Goal: Task Accomplishment & Management: Manage account settings

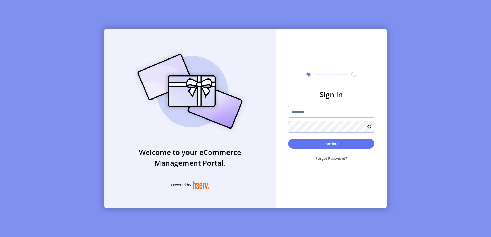
click at [343, 109] on input "text" at bounding box center [331, 112] width 86 height 12
type input "*"
type input "**********"
click at [288, 139] on button "Continue" at bounding box center [331, 144] width 86 height 10
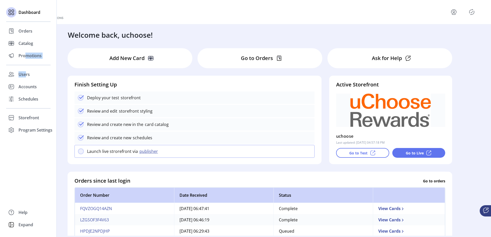
drag, startPoint x: 25, startPoint y: 57, endPoint x: 26, endPoint y: 68, distance: 10.7
click at [26, 68] on div "Dashboard Orders Catalog Promotions Users Accounts Schedules Storefront Configu…" at bounding box center [28, 71] width 44 height 130
drag, startPoint x: 26, startPoint y: 68, endPoint x: 35, endPoint y: 100, distance: 33.6
click at [35, 100] on span "Schedules" at bounding box center [28, 99] width 20 height 6
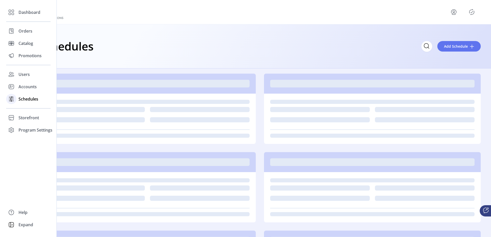
drag, startPoint x: 35, startPoint y: 100, endPoint x: 16, endPoint y: 98, distance: 18.4
click at [16, 98] on div "Schedules" at bounding box center [28, 99] width 44 height 12
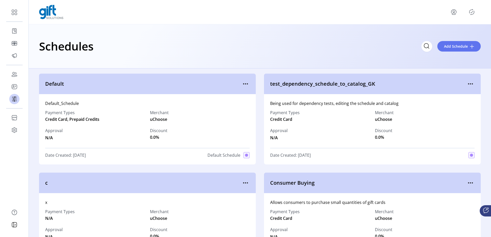
click at [190, 113] on div "Merchant uChoose" at bounding box center [200, 116] width 100 height 13
click at [247, 84] on icon "menu" at bounding box center [245, 84] width 8 height 8
click at [265, 102] on span "Edit Details" at bounding box center [265, 102] width 43 height 4
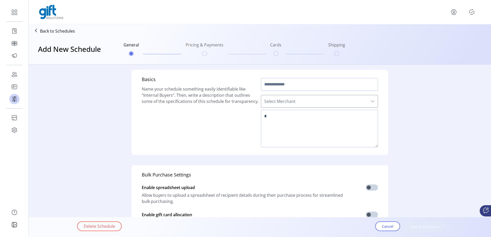
type input "*******"
type textarea "**********"
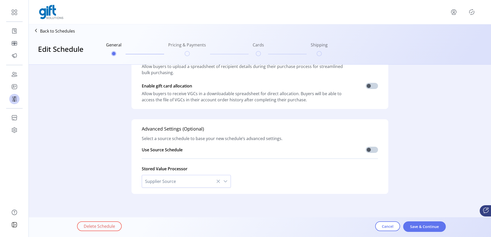
scroll to position [52, 0]
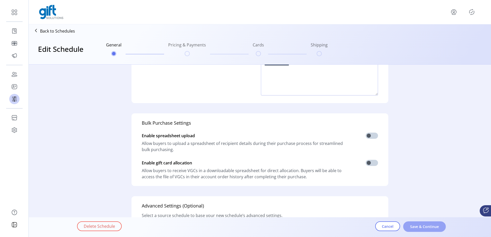
click at [435, 226] on span "Save & Continue" at bounding box center [424, 226] width 29 height 5
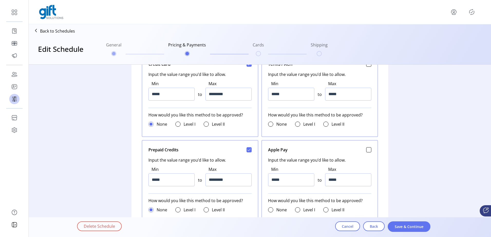
scroll to position [257, 0]
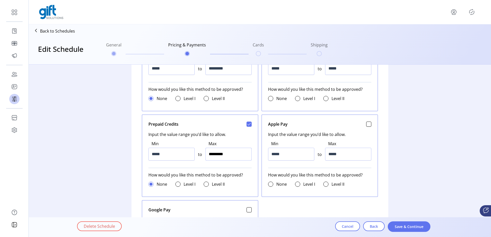
click at [236, 154] on input "*********" at bounding box center [228, 154] width 46 height 13
drag, startPoint x: 233, startPoint y: 155, endPoint x: 127, endPoint y: 156, distance: 106.0
click at [127, 156] on div "Cart Select a source schedule to base your new schedule’s cart settings off of …" at bounding box center [260, 219] width 394 height 822
type input "*******"
click at [78, 149] on div "Cart Select a source schedule to base your new schedule’s cart settings off of …" at bounding box center [260, 219] width 394 height 822
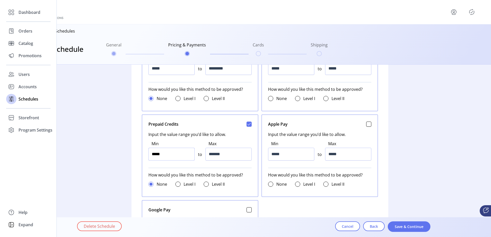
type input "******"
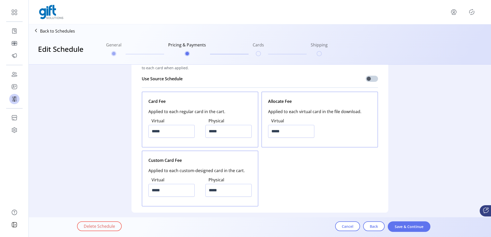
scroll to position [586, 0]
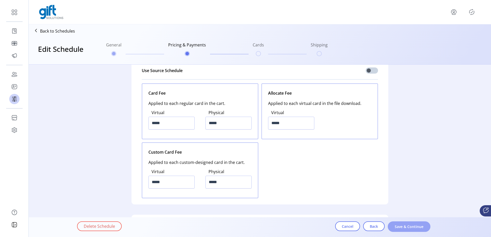
click at [410, 226] on span "Save & Continue" at bounding box center [408, 226] width 29 height 5
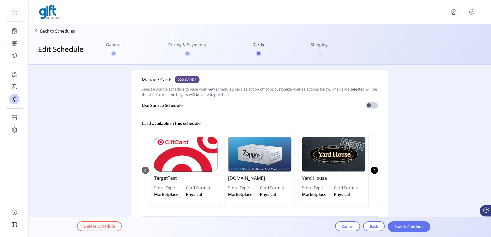
scroll to position [51, 0]
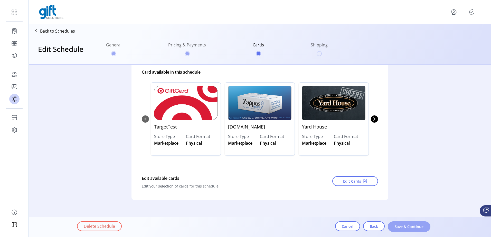
click at [400, 227] on span "Save & Continue" at bounding box center [408, 226] width 29 height 5
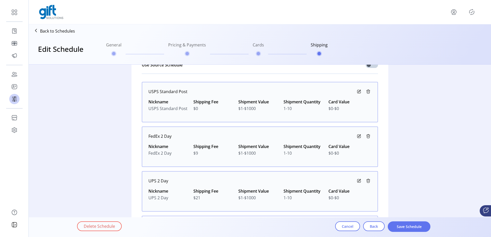
scroll to position [99, 0]
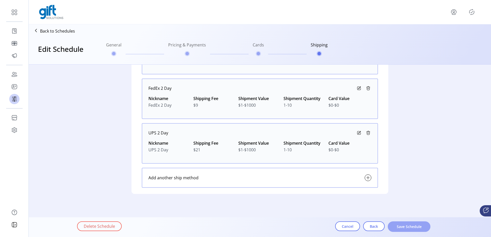
click at [399, 226] on span "Save Schedule" at bounding box center [408, 226] width 29 height 5
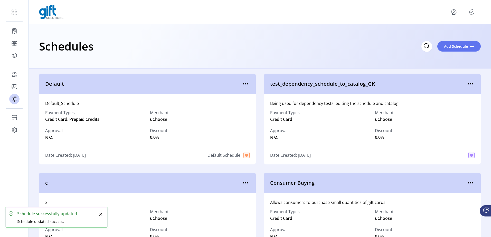
click at [470, 12] on icon "Publisher Panel" at bounding box center [471, 12] width 2 height 2
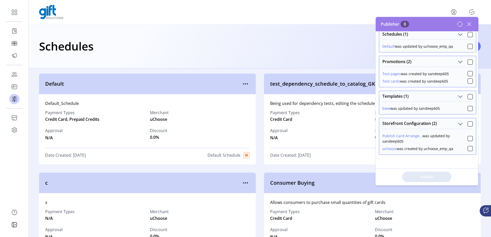
scroll to position [20, 0]
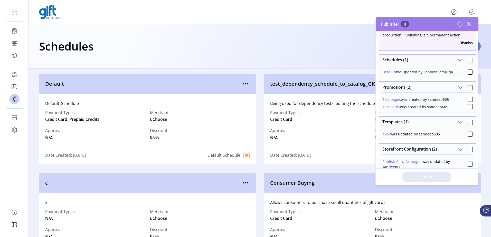
click at [468, 60] on div at bounding box center [469, 60] width 5 height 5
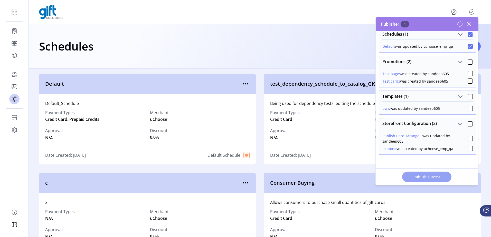
click at [426, 180] on button "Publish 1 Items" at bounding box center [426, 177] width 49 height 11
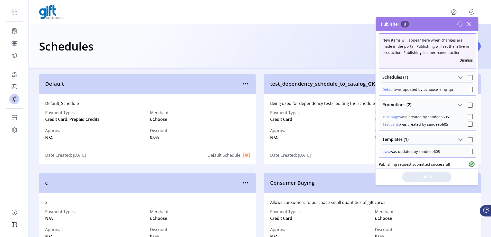
scroll to position [0, 0]
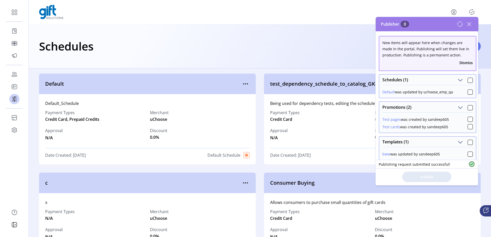
click at [467, 77] on span at bounding box center [469, 80] width 5 height 6
click at [468, 81] on div at bounding box center [469, 80] width 5 height 5
click at [435, 180] on button "Publish 1 Items" at bounding box center [426, 177] width 49 height 11
click at [469, 24] on icon at bounding box center [469, 24] width 4 height 4
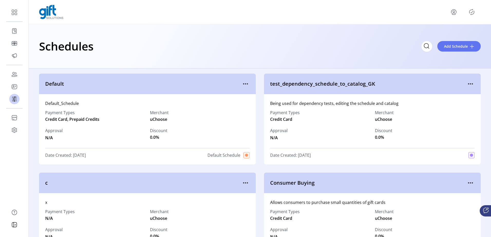
click at [472, 12] on icon "Publisher Panel" at bounding box center [471, 12] width 2 height 2
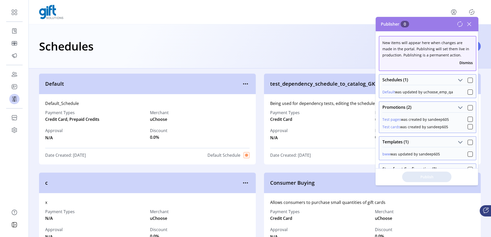
click at [472, 12] on icon "Publisher Panel" at bounding box center [471, 12] width 8 height 8
click at [254, 42] on div "Schedules Add Schedule" at bounding box center [259, 46] width 441 height 18
